Goal: Information Seeking & Learning: Learn about a topic

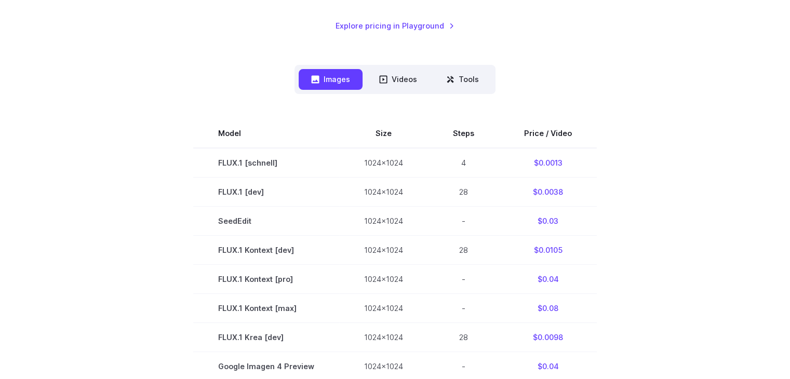
scroll to position [230, 0]
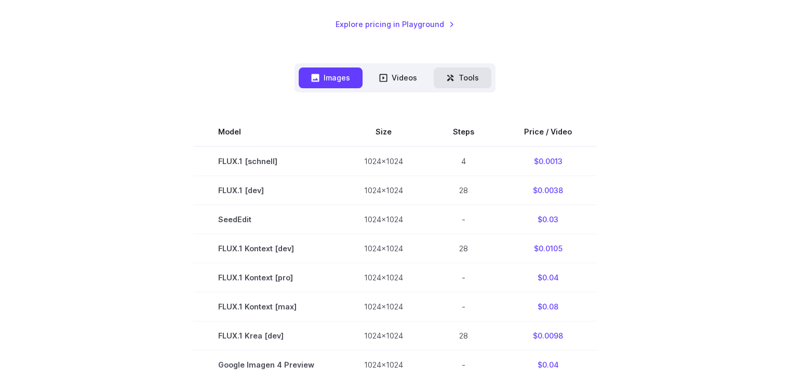
click at [461, 75] on button "Tools" at bounding box center [463, 78] width 58 height 20
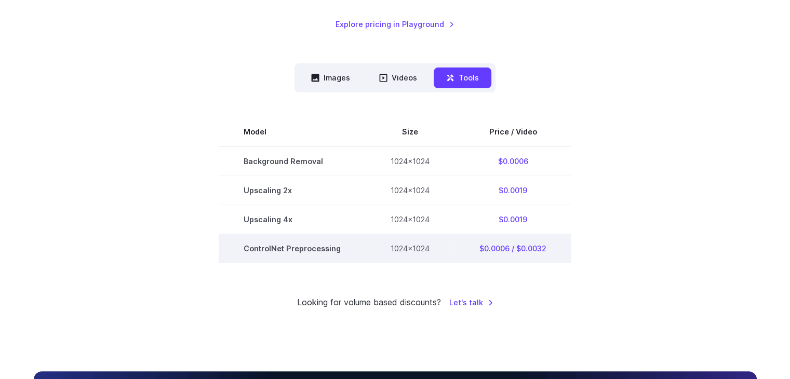
click at [314, 250] on td "ControlNet Preprocessing" at bounding box center [292, 248] width 147 height 29
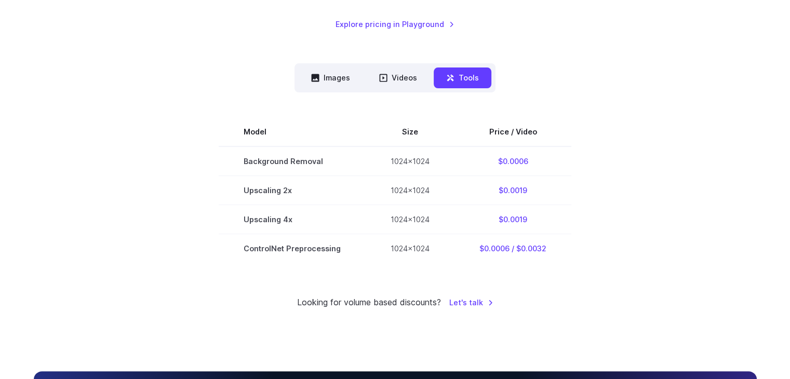
click at [220, 103] on div "Model Size Steps Price / Video FLUX.1 [schnell] 1024x1024 4 $0.0013 FLUX.1 [dev…" at bounding box center [395, 177] width 723 height 170
click at [317, 84] on button "Images" at bounding box center [331, 78] width 64 height 20
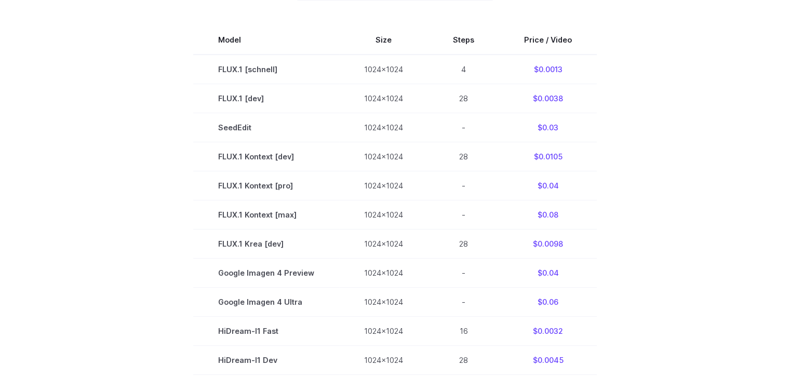
scroll to position [315, 0]
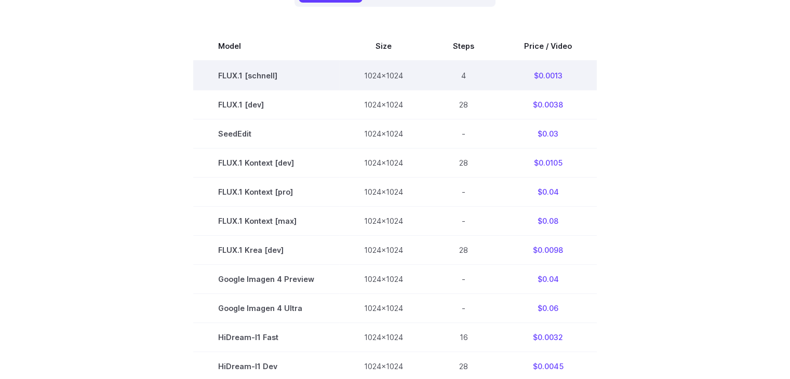
click at [350, 76] on td "1024x1024" at bounding box center [383, 76] width 89 height 30
click at [260, 73] on td "FLUX.1 [schnell]" at bounding box center [266, 76] width 146 height 30
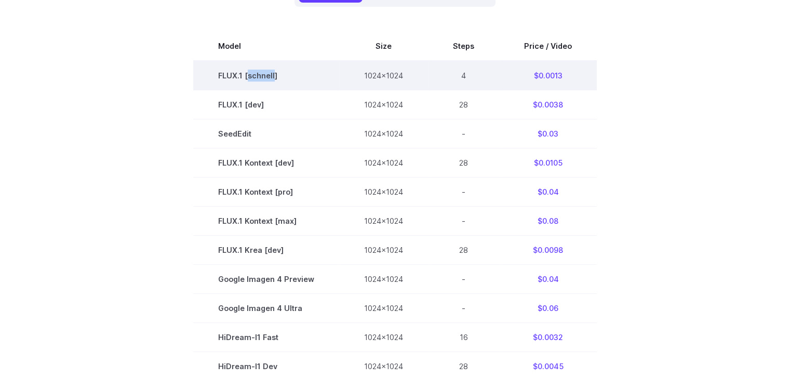
click at [260, 73] on td "FLUX.1 [schnell]" at bounding box center [266, 76] width 146 height 30
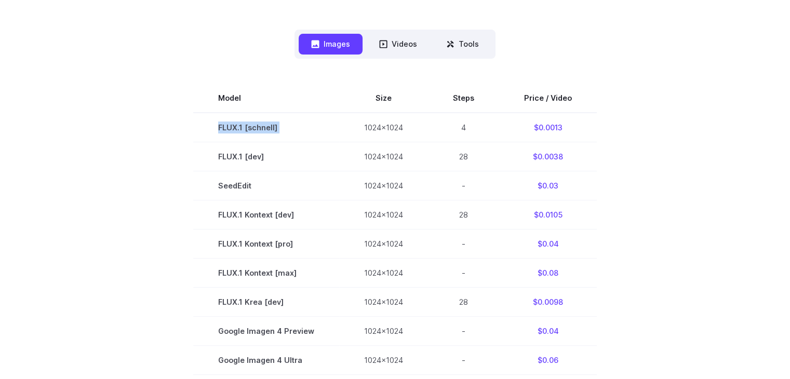
scroll to position [262, 0]
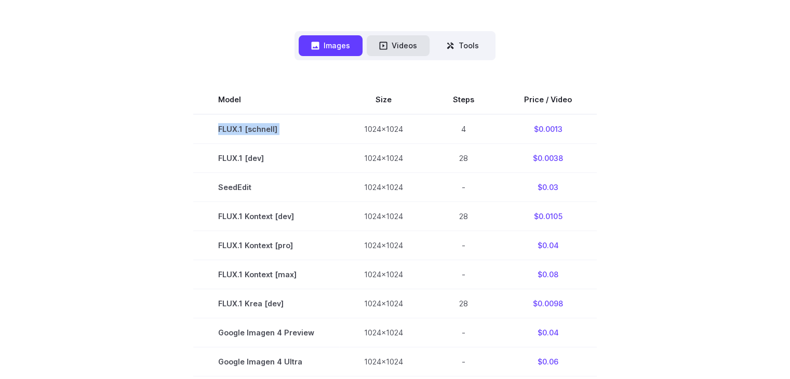
click at [417, 35] on button "Videos" at bounding box center [398, 45] width 63 height 20
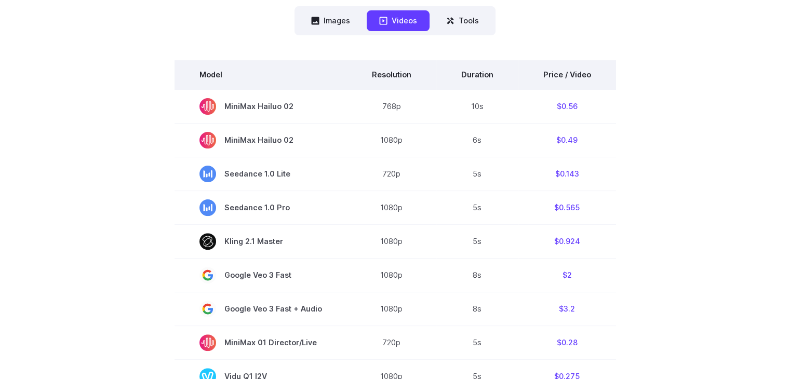
scroll to position [0, 0]
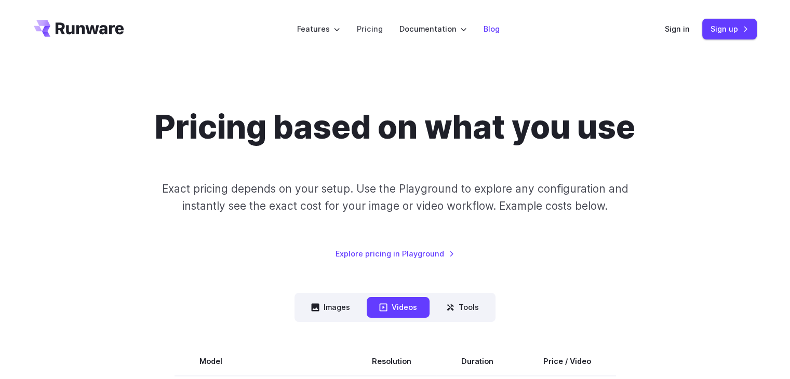
click at [492, 32] on link "Blog" at bounding box center [492, 29] width 16 height 12
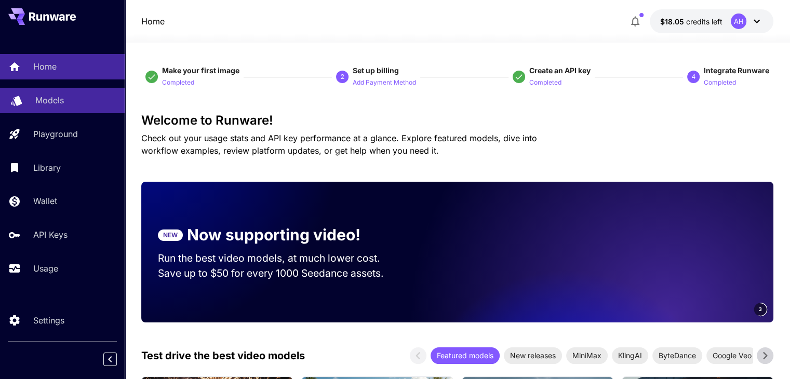
click at [41, 98] on p "Models" at bounding box center [49, 100] width 29 height 12
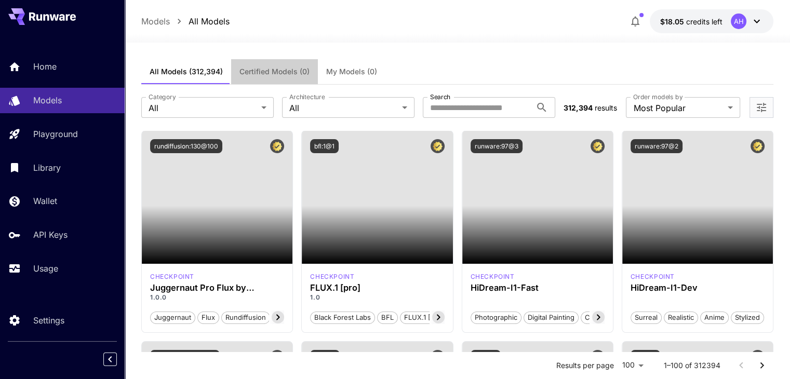
click at [288, 77] on button "Certified Models (0)" at bounding box center [274, 71] width 87 height 25
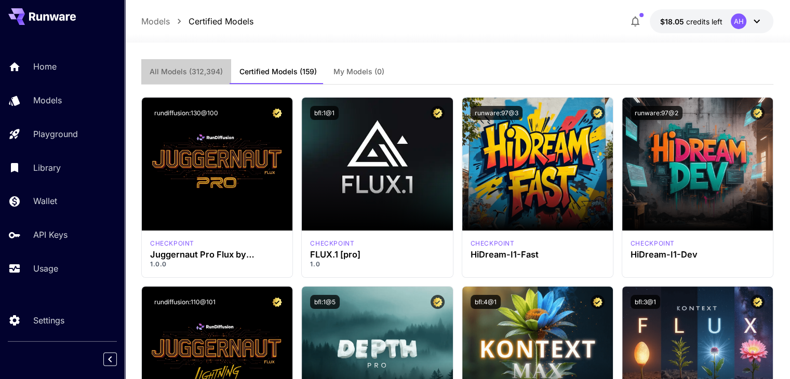
click at [201, 77] on button "All Models (312,394)" at bounding box center [186, 71] width 90 height 25
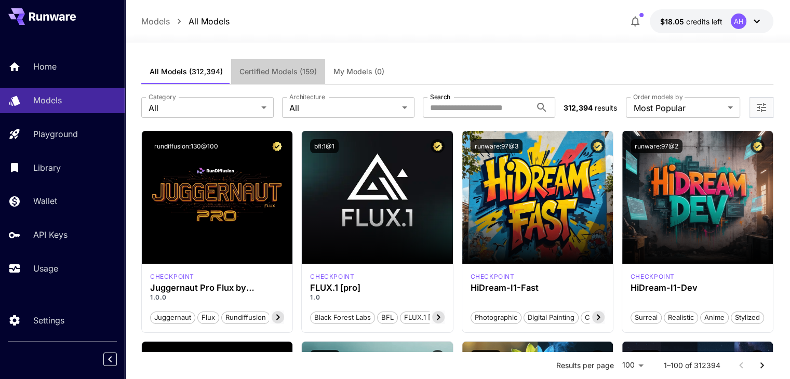
click at [262, 80] on button "Certified Models (159)" at bounding box center [278, 71] width 94 height 25
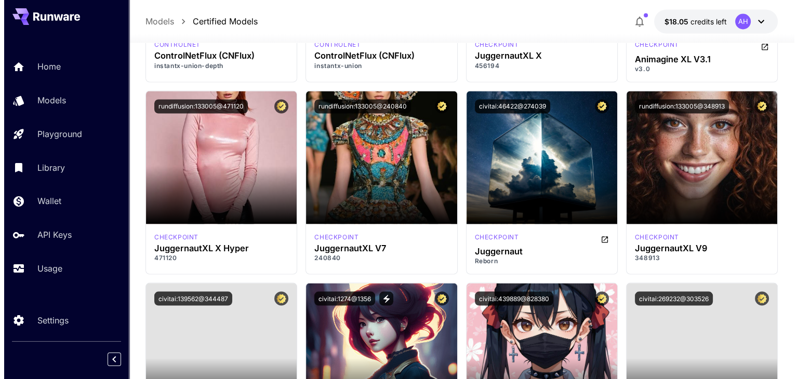
scroll to position [1914, 0]
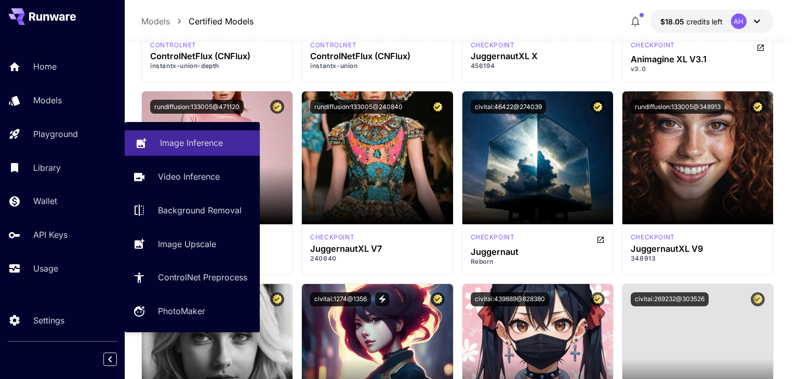
click at [198, 139] on p "Image Inference" at bounding box center [191, 143] width 63 height 12
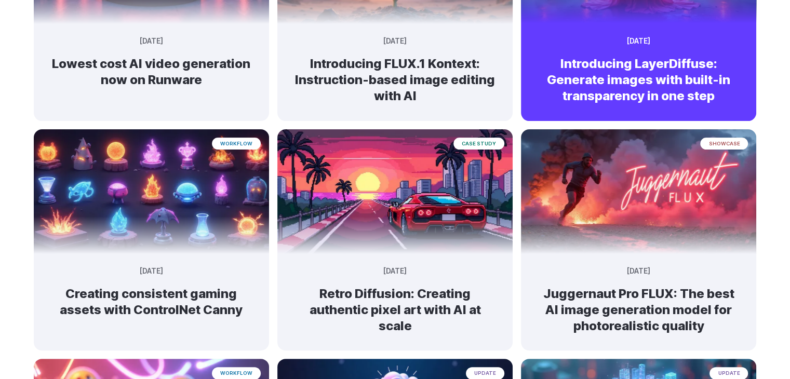
scroll to position [241, 0]
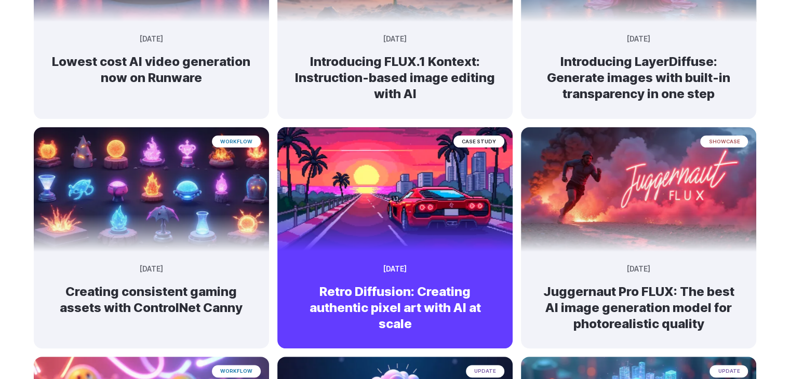
click at [341, 198] on img at bounding box center [394, 185] width 247 height 131
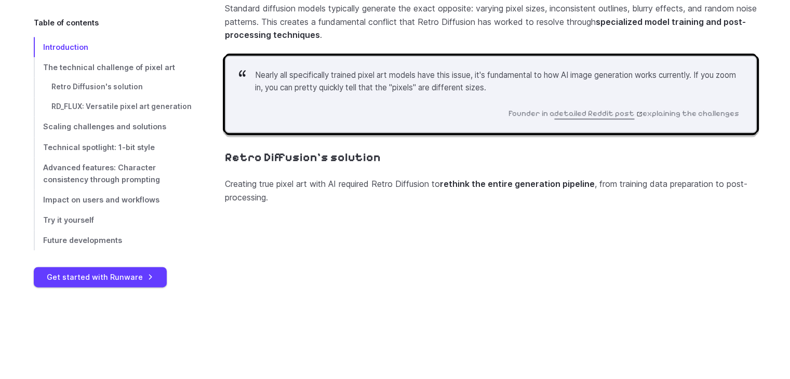
scroll to position [1318, 0]
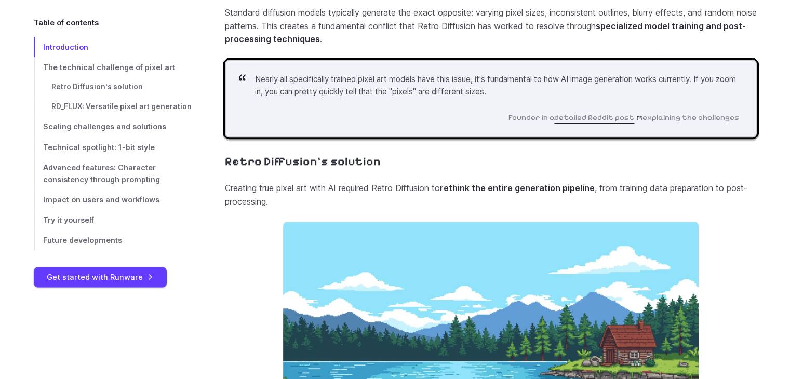
click at [581, 122] on link "detailed Reddit post" at bounding box center [598, 117] width 88 height 9
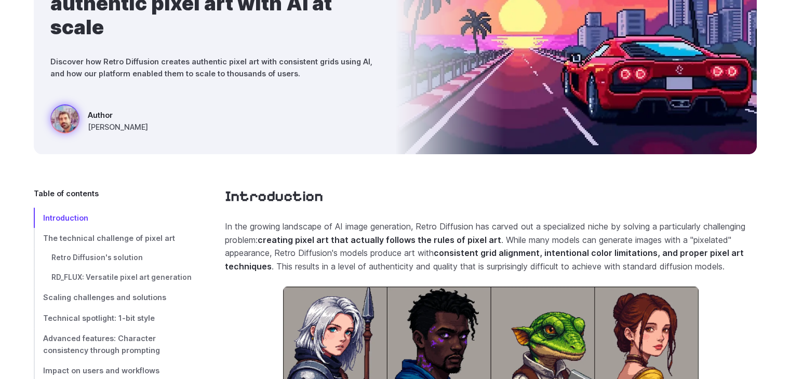
scroll to position [0, 0]
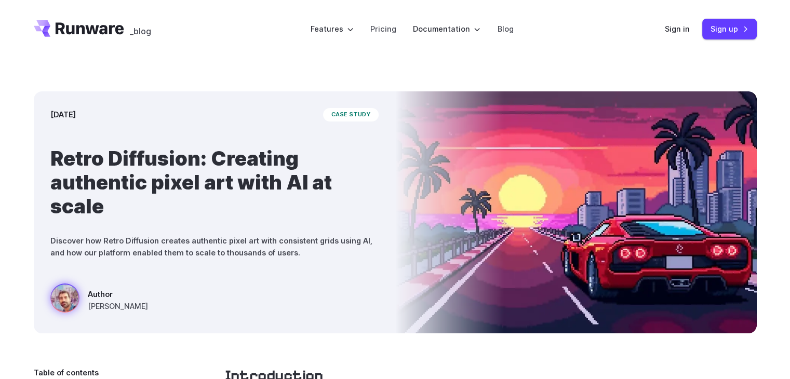
click at [538, 353] on div "[DATE] case study Retro Diffusion: Creating authentic pixel art with AI at scal…" at bounding box center [395, 212] width 790 height 309
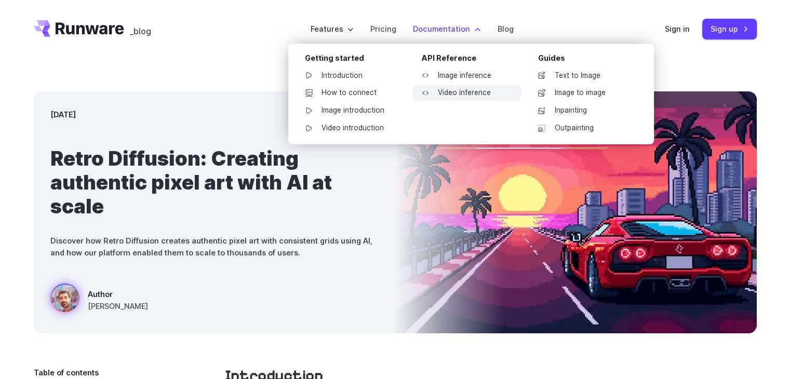
click at [480, 88] on link "Video inference" at bounding box center [467, 93] width 108 height 16
